Goal: Information Seeking & Learning: Learn about a topic

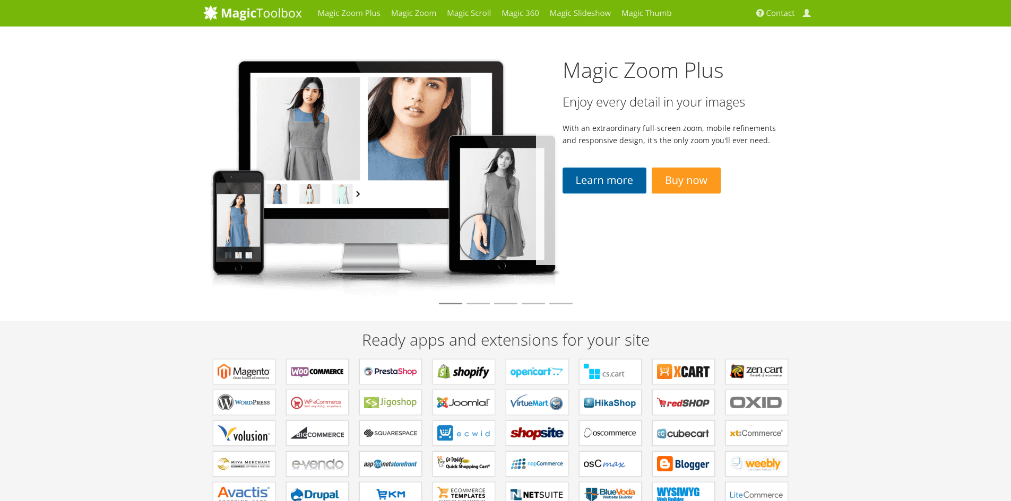
click at [608, 178] on link "Learn more" at bounding box center [604, 181] width 84 height 26
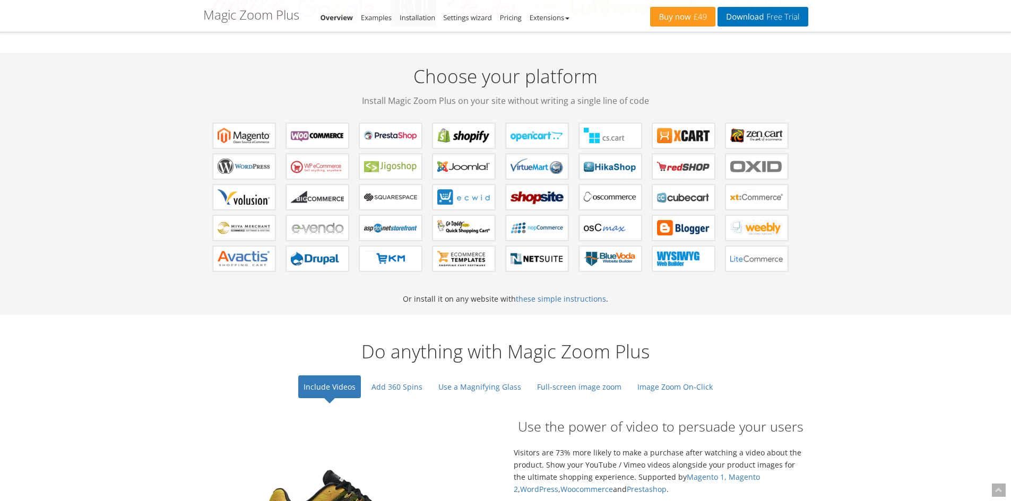
scroll to position [690, 0]
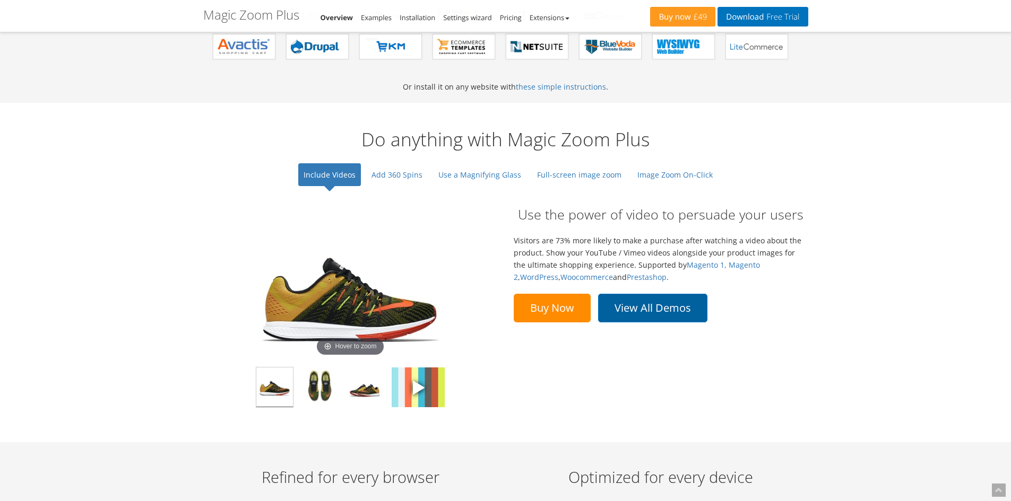
click at [664, 317] on link "View All Demos" at bounding box center [652, 308] width 109 height 29
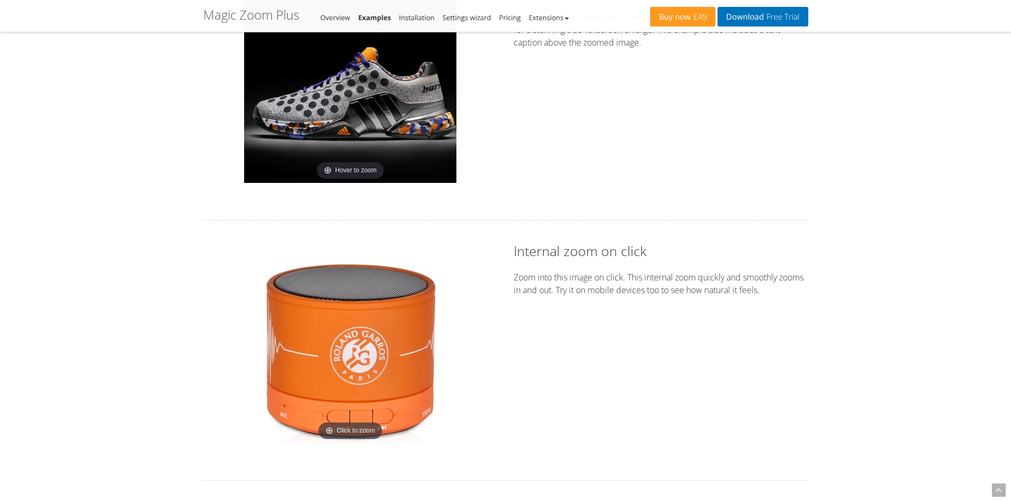
scroll to position [1486, 0]
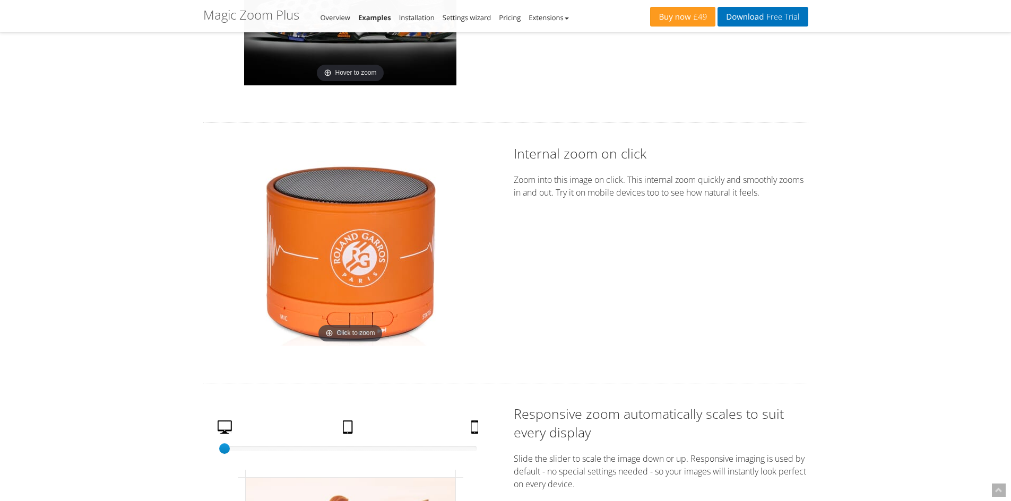
click at [380, 228] on img at bounding box center [350, 253] width 186 height 186
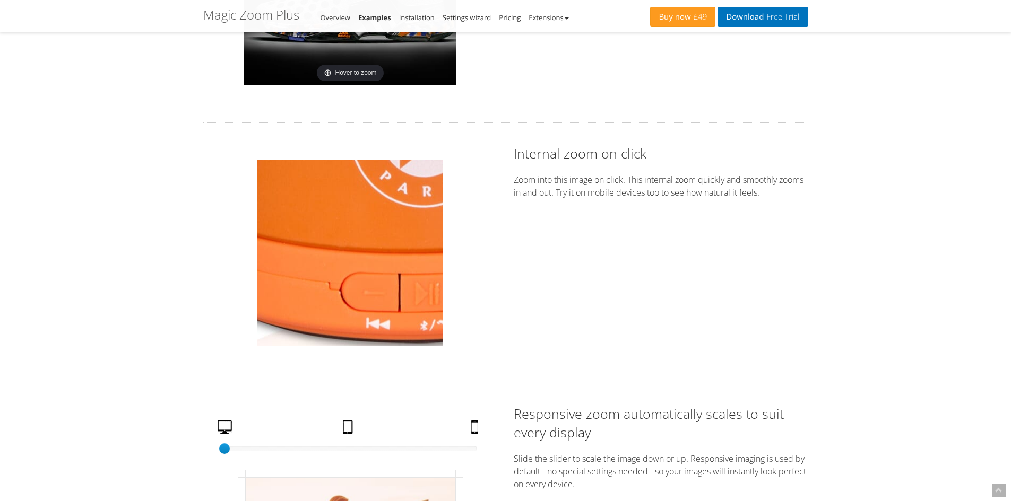
drag, startPoint x: 307, startPoint y: 259, endPoint x: 323, endPoint y: 303, distance: 47.3
click at [325, 334] on img at bounding box center [350, 253] width 186 height 186
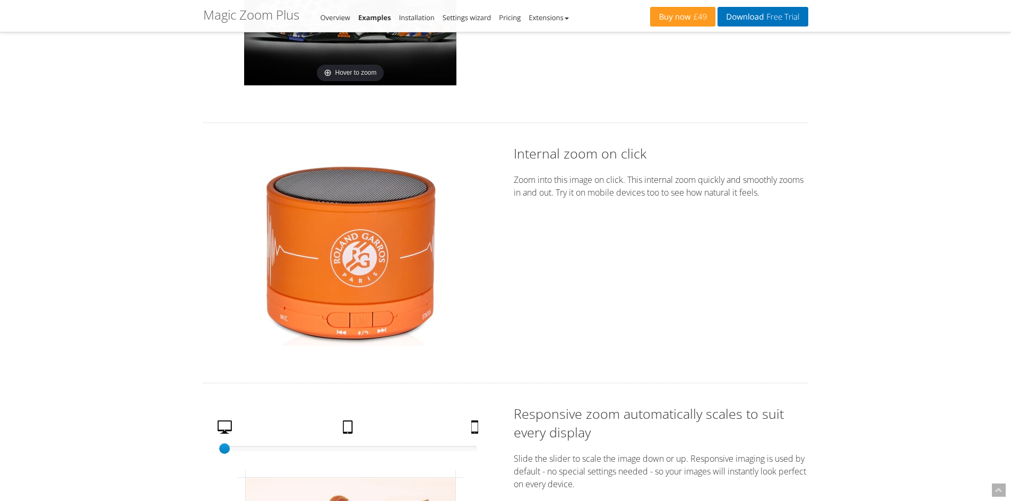
click at [399, 215] on img at bounding box center [350, 253] width 186 height 186
click at [342, 222] on img at bounding box center [350, 253] width 186 height 186
click at [403, 308] on img at bounding box center [350, 253] width 186 height 186
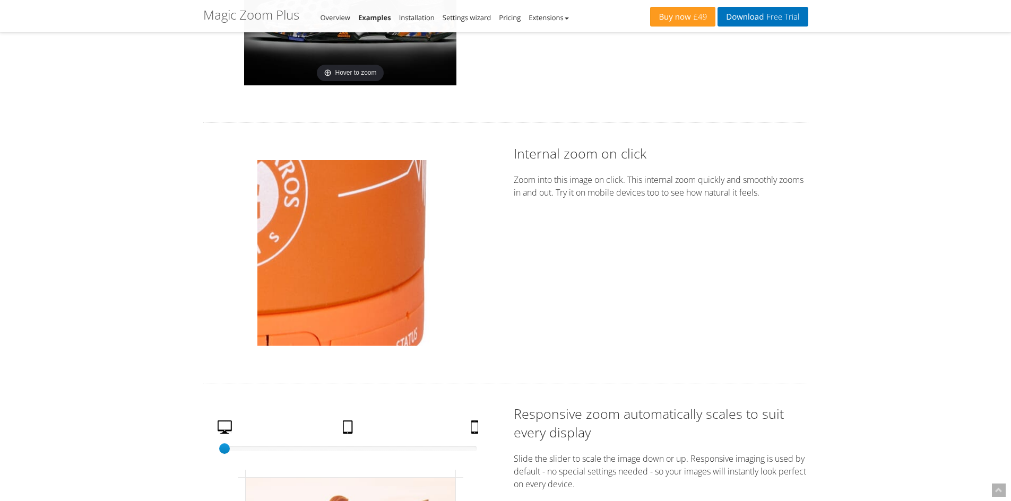
click at [405, 281] on img at bounding box center [350, 253] width 186 height 186
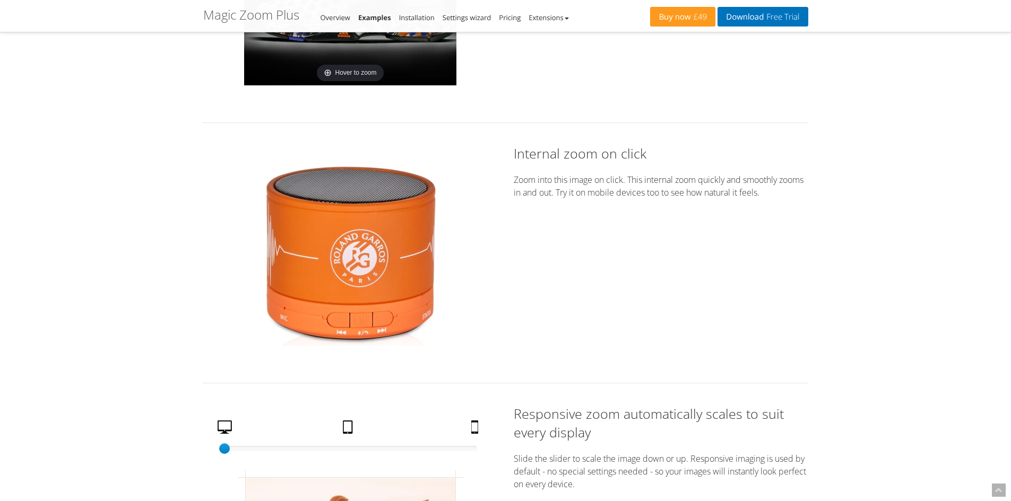
click at [306, 254] on img at bounding box center [350, 253] width 186 height 186
click at [393, 273] on img at bounding box center [350, 253] width 186 height 186
click at [300, 265] on img at bounding box center [350, 253] width 186 height 186
drag, startPoint x: 339, startPoint y: 248, endPoint x: 319, endPoint y: 231, distance: 26.0
click at [340, 248] on img at bounding box center [350, 253] width 186 height 186
